Goal: Task Accomplishment & Management: Use online tool/utility

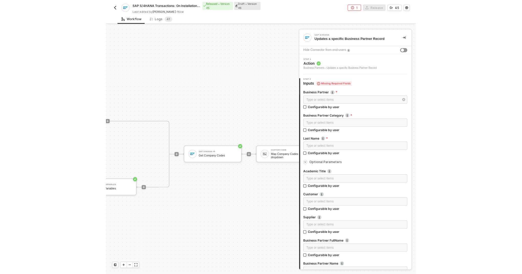
scroll to position [1055, 0]
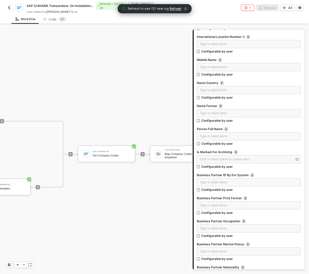
click at [175, 8] on span "Refresh" at bounding box center [176, 9] width 12 height 4
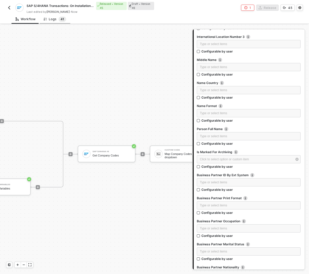
click at [61, 18] on span "4" at bounding box center [62, 19] width 2 height 4
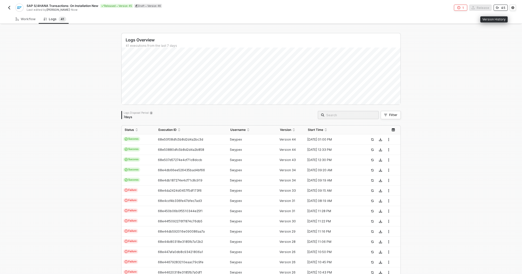
click at [309, 7] on button "45" at bounding box center [500, 8] width 14 height 6
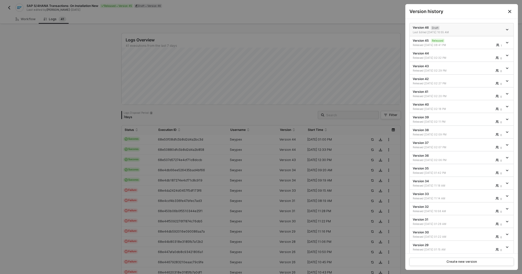
click at [309, 30] on div "Last Edited [DATE] 10:55 AM" at bounding box center [458, 32] width 90 height 4
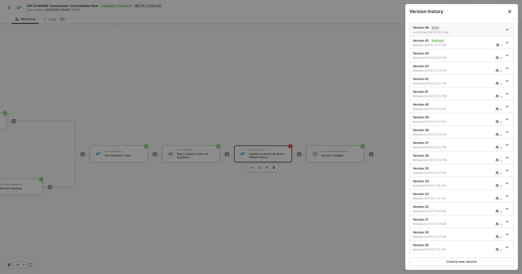
scroll to position [0, 338]
click at [299, 70] on div at bounding box center [261, 137] width 522 height 274
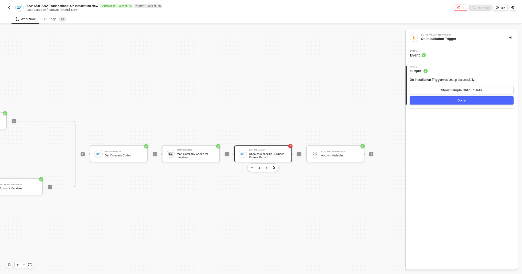
click at [266, 152] on div "SAP S/4HANA #7 Updates a specific Business Partner Record" at bounding box center [268, 154] width 38 height 10
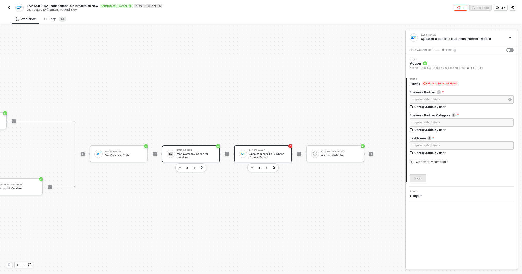
click at [199, 158] on div "Map Company Codes for dropdown" at bounding box center [196, 155] width 38 height 6
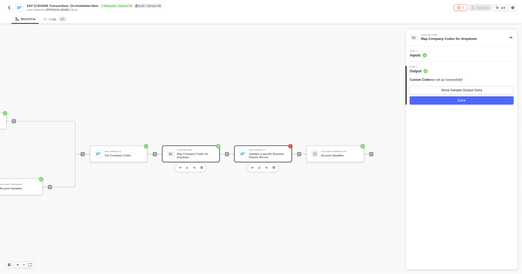
click at [265, 157] on div "Updates a specific Business Partner Record" at bounding box center [268, 155] width 38 height 6
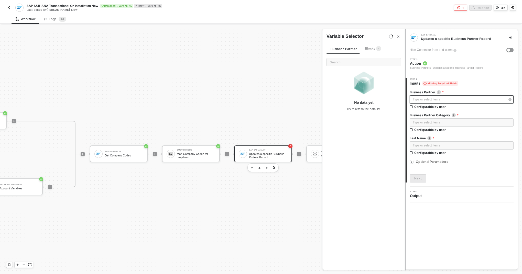
click at [309, 98] on div "Type or select items ﻿" at bounding box center [459, 99] width 93 height 5
click at [309, 53] on div "Business Partner Blocks 4" at bounding box center [355, 50] width 59 height 8
click at [309, 49] on span "Blocks 4" at bounding box center [373, 49] width 16 height 4
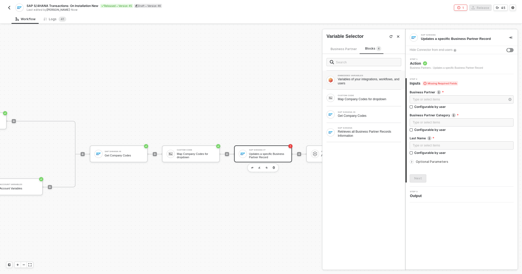
click at [309, 79] on div "Variables of your integrations, workflows, and users" at bounding box center [369, 81] width 63 height 8
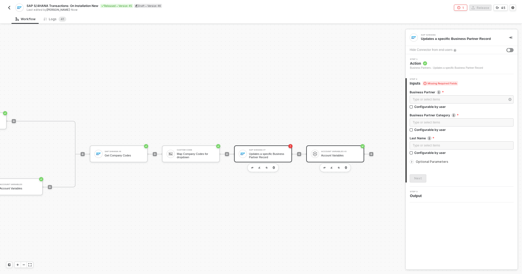
click at [309, 154] on div "Account Variables" at bounding box center [340, 155] width 38 height 3
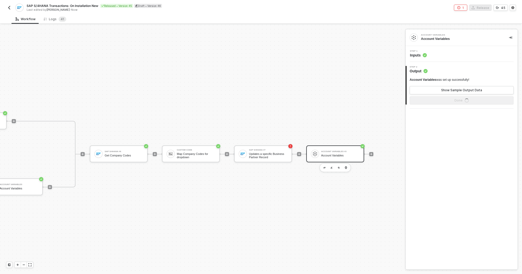
click at [309, 54] on span "Inputs" at bounding box center [418, 55] width 17 height 5
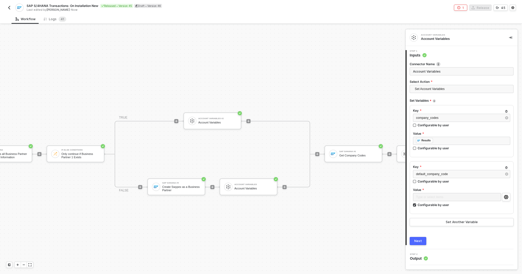
scroll to position [0, 103]
click at [254, 192] on div "Account Variables Account Variables" at bounding box center [254, 187] width 38 height 10
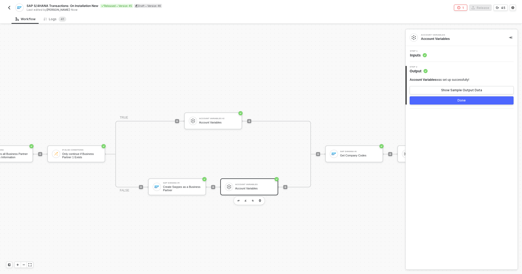
click at [309, 55] on span "Inputs" at bounding box center [418, 55] width 17 height 5
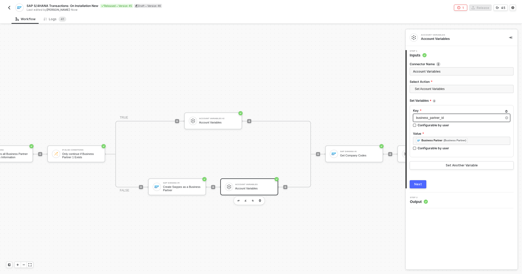
click at [309, 118] on span "business_partner_id" at bounding box center [430, 118] width 28 height 4
copy span "business_partner_id"
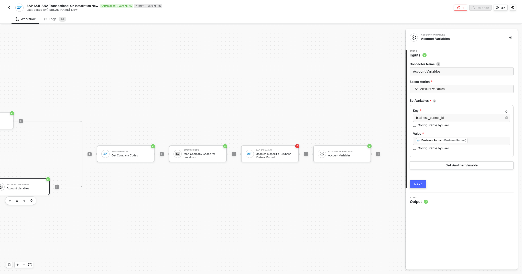
scroll to position [0, 338]
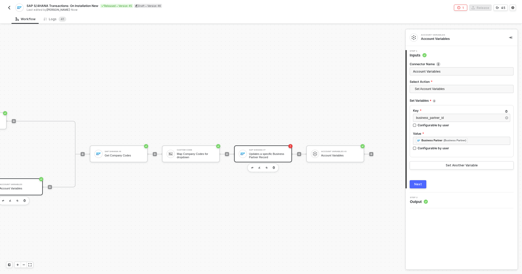
click at [269, 159] on div "SAP S/4HANA #7 Updates a specific Business Partner Record" at bounding box center [263, 154] width 58 height 17
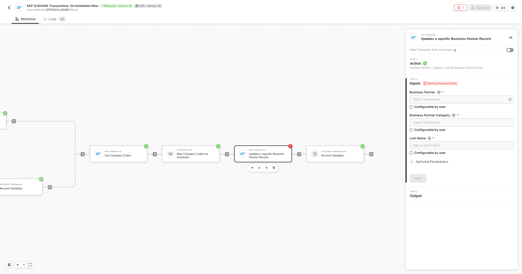
click at [309, 161] on span "Optional Parameters" at bounding box center [432, 162] width 32 height 4
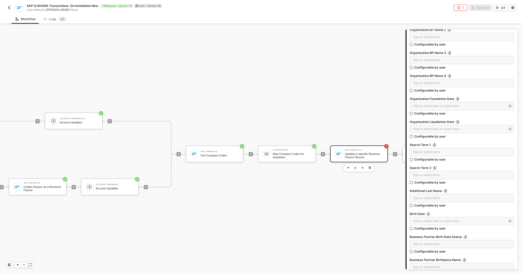
scroll to position [0, 237]
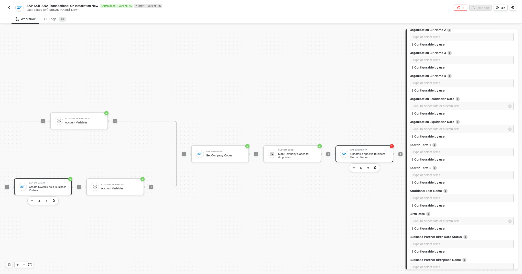
click at [58, 189] on div "Create Swypex as a Business Partner" at bounding box center [48, 188] width 38 height 6
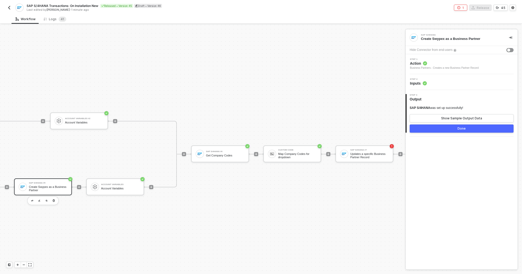
click at [309, 62] on span "Action" at bounding box center [444, 63] width 69 height 5
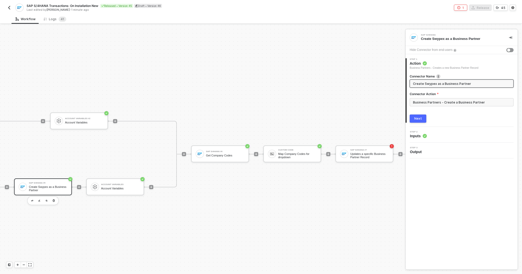
click at [309, 137] on div "Step 2 Inputs" at bounding box center [462, 135] width 111 height 8
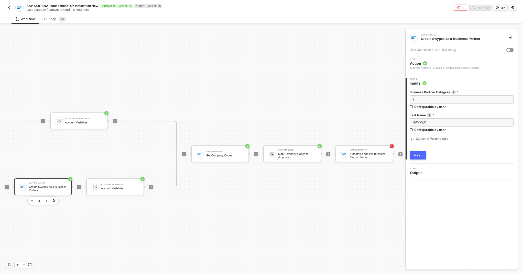
drag, startPoint x: 423, startPoint y: 139, endPoint x: 434, endPoint y: 137, distance: 11.1
click at [309, 139] on span "Optional Parameters" at bounding box center [432, 139] width 32 height 4
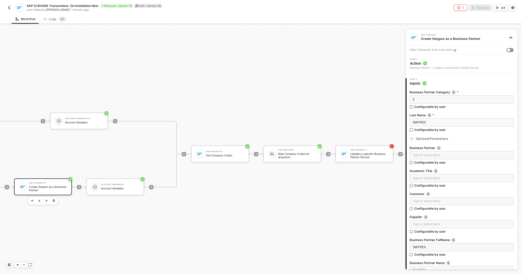
scroll to position [1414, 0]
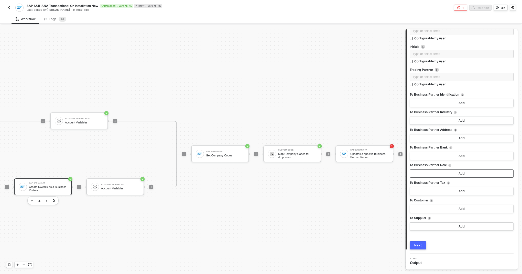
click at [309, 173] on button "Add" at bounding box center [462, 174] width 104 height 8
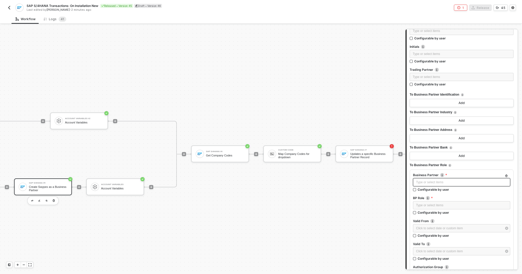
click at [309, 183] on div "Type or select items ﻿" at bounding box center [461, 182] width 91 height 5
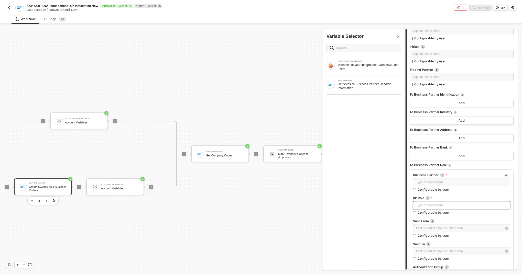
click at [309, 206] on div "Type or select items ﻿" at bounding box center [461, 205] width 91 height 5
click at [309, 220] on label "Valid From" at bounding box center [461, 221] width 97 height 4
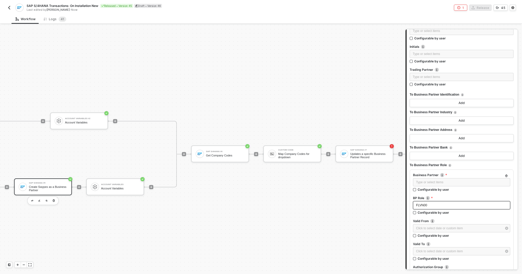
click at [309, 206] on div "FLVN00" at bounding box center [461, 205] width 91 height 5
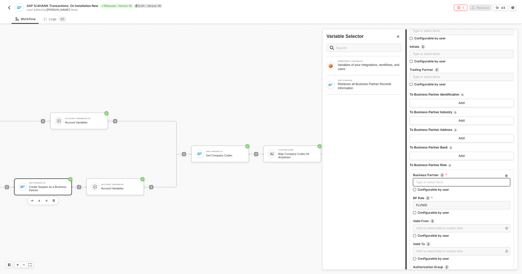
click at [309, 183] on div "Type or select items ﻿" at bounding box center [461, 182] width 91 height 5
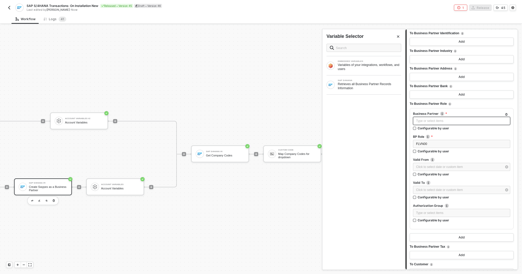
scroll to position [1488, 0]
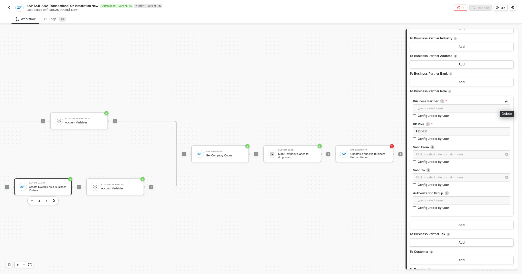
click at [309, 104] on button "button" at bounding box center [506, 102] width 6 height 6
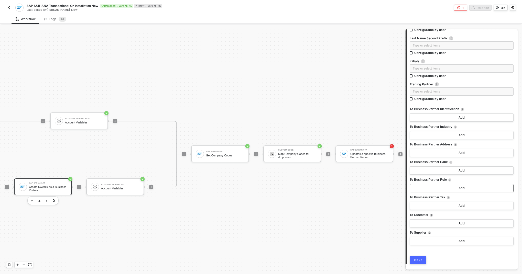
scroll to position [1396, 0]
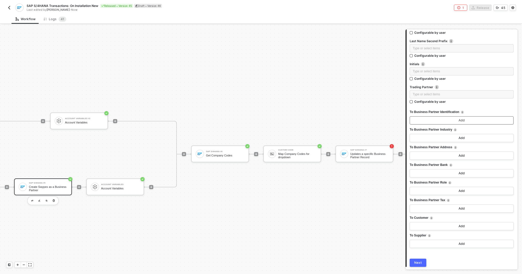
click at [309, 118] on button "Add" at bounding box center [462, 120] width 104 height 8
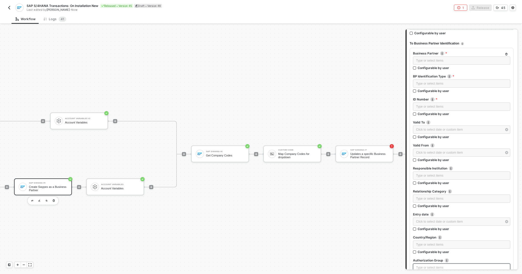
scroll to position [1458, 0]
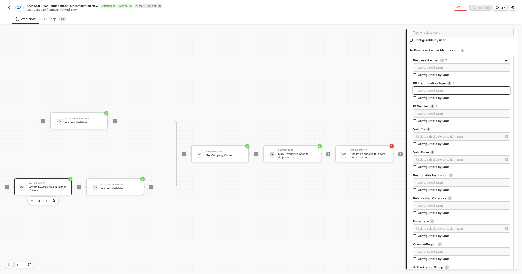
click at [309, 91] on div "Type or select items ﻿" at bounding box center [461, 90] width 91 height 5
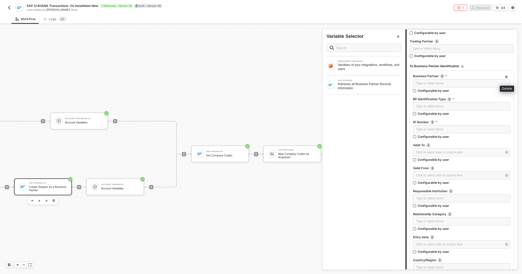
click at [309, 75] on icon "button" at bounding box center [506, 76] width 3 height 3
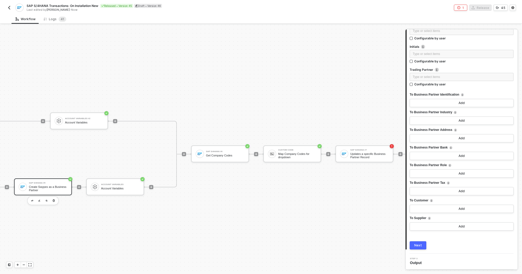
scroll to position [1414, 0]
click at [309, 155] on div "Updates a specific Business Partner Record" at bounding box center [369, 155] width 38 height 6
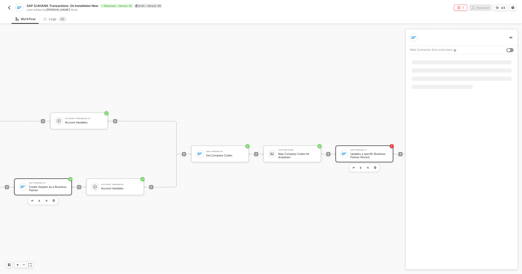
scroll to position [0, 0]
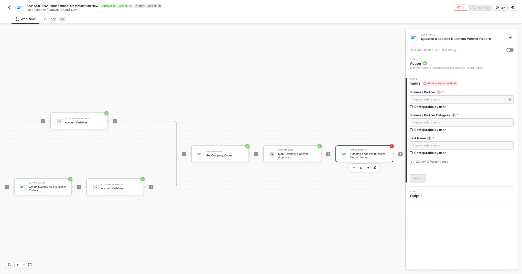
click at [309, 162] on span "Optional Parameters" at bounding box center [432, 162] width 32 height 4
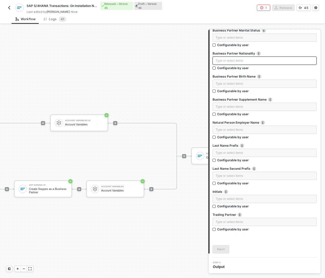
scroll to position [1269, 0]
click at [108, 91] on div "TRIGGER On Installation Trigger On Installation Trigger SAP S/4HANA Retrieves a…" at bounding box center [119, 156] width 712 height 262
click at [57, 190] on div "Create Swypex as a Business Partner" at bounding box center [48, 190] width 38 height 6
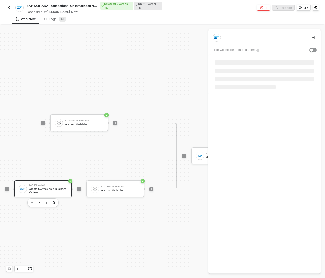
scroll to position [0, 0]
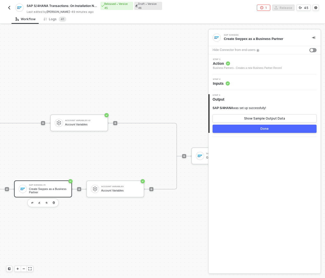
click at [225, 85] on icon at bounding box center [227, 83] width 4 height 4
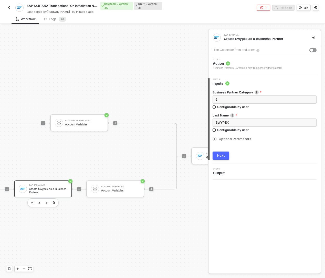
click at [225, 137] on span "Optional Parameters" at bounding box center [234, 139] width 32 height 4
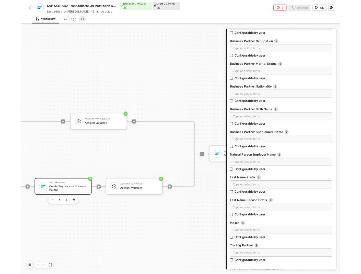
scroll to position [1410, 0]
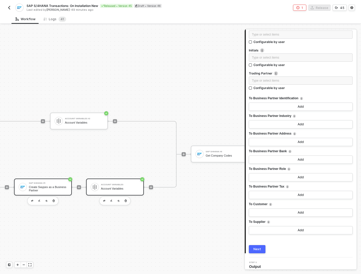
click at [123, 180] on div "Account Variables Account Variables" at bounding box center [115, 187] width 58 height 17
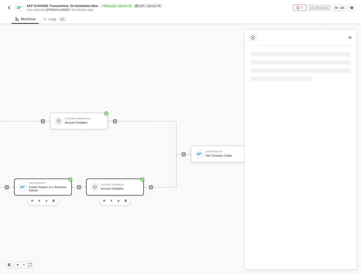
scroll to position [0, 0]
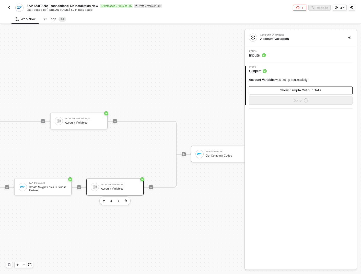
click at [288, 88] on button "Show Sample Output Data" at bounding box center [301, 90] width 104 height 8
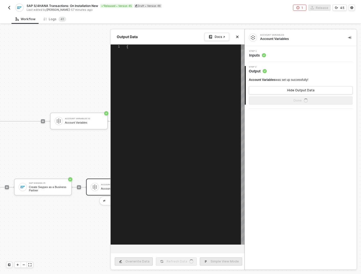
scroll to position [46, 0]
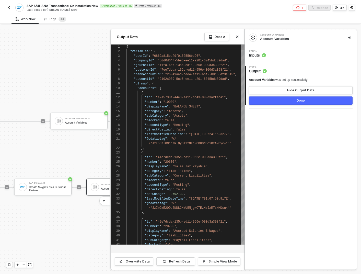
click at [170, 103] on span ""10000"" at bounding box center [169, 102] width 13 height 4
click at [123, 83] on div at bounding box center [123, 83] width 7 height 5
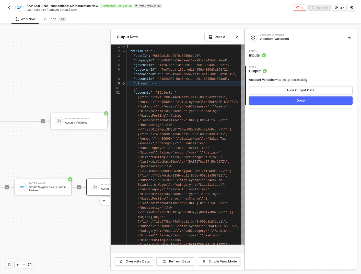
scroll to position [37, 28]
click at [125, 94] on div "52" at bounding box center [119, 93] width 16 height 5
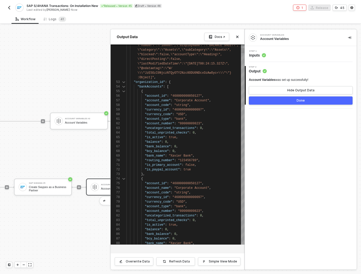
click at [124, 81] on div at bounding box center [123, 82] width 7 height 5
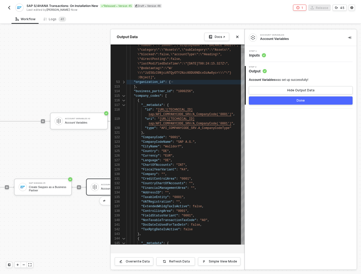
click at [174, 137] on span ""0001"" at bounding box center [174, 138] width 11 height 4
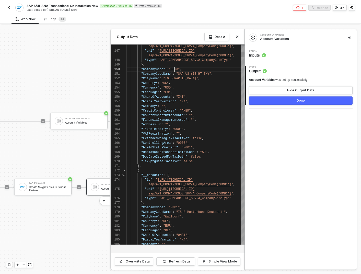
type textarea "}, { "__metadata": { "id": "[URL][TECHNICAL_ID]", "uri": "[URL][TECHNICAL_ID]",…"
click at [175, 70] on span ""0003"" at bounding box center [174, 70] width 11 height 4
click at [91, 72] on div at bounding box center [180, 149] width 361 height 249
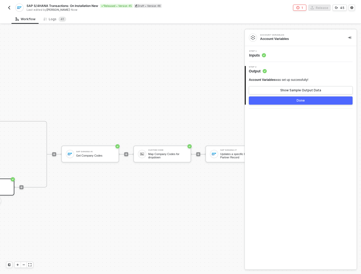
scroll to position [0, 376]
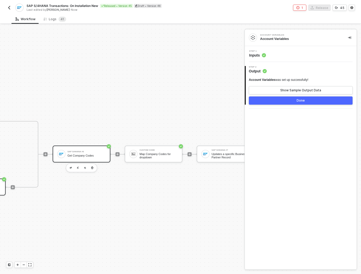
click at [88, 154] on div "Get Company Codes" at bounding box center [87, 155] width 38 height 3
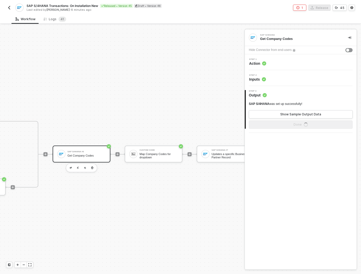
click at [268, 78] on div "Step 2 Inputs" at bounding box center [301, 78] width 111 height 8
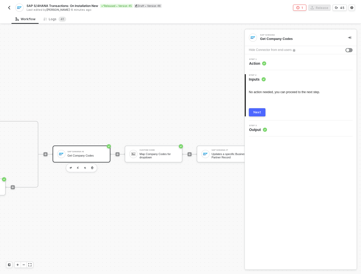
click at [262, 68] on div "Step 1 Action" at bounding box center [301, 62] width 112 height 16
click at [260, 63] on span "Action" at bounding box center [257, 63] width 17 height 5
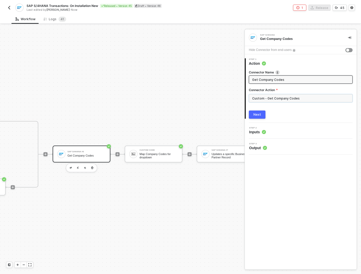
click at [274, 95] on input "Custom - Get Company Codes" at bounding box center [301, 98] width 104 height 8
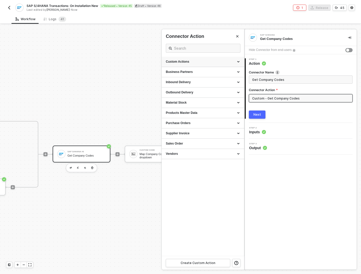
click at [237, 62] on div "Custom Actions" at bounding box center [203, 62] width 74 height 4
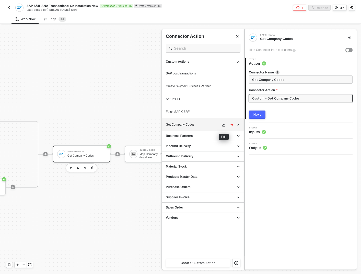
click at [223, 124] on icon "icon-edit" at bounding box center [224, 125] width 3 height 3
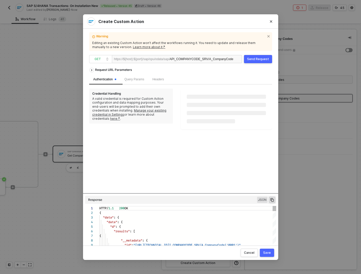
scroll to position [46, 0]
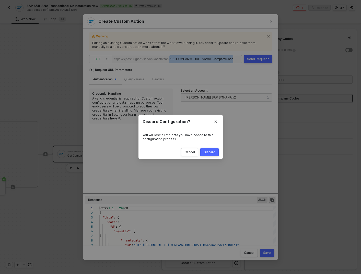
click at [208, 153] on div "Discard" at bounding box center [210, 152] width 12 height 4
